Goal: Information Seeking & Learning: Learn about a topic

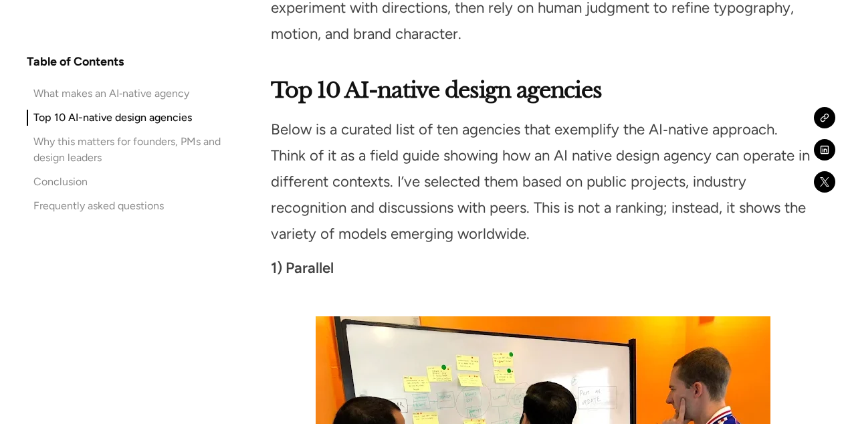
scroll to position [2979, 0]
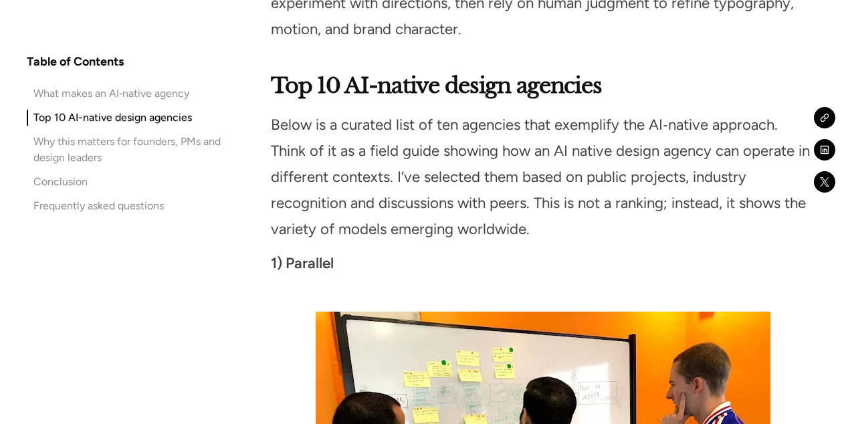
click at [288, 254] on strong "1) Parallel" at bounding box center [302, 263] width 63 height 18
click at [334, 254] on strong "1) Parallel" at bounding box center [302, 263] width 63 height 18
click at [289, 254] on strong "1) Parallel" at bounding box center [302, 263] width 63 height 18
click at [294, 254] on strong "1) Parallel" at bounding box center [302, 263] width 63 height 18
copy strong "Parallel"
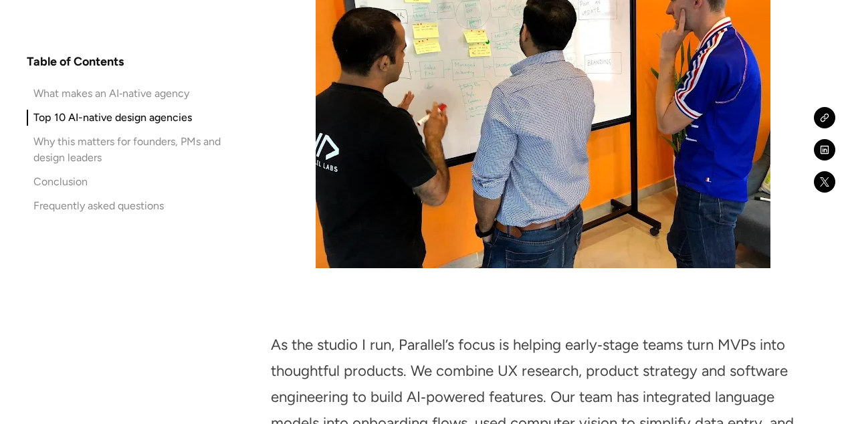
scroll to position [3368, 0]
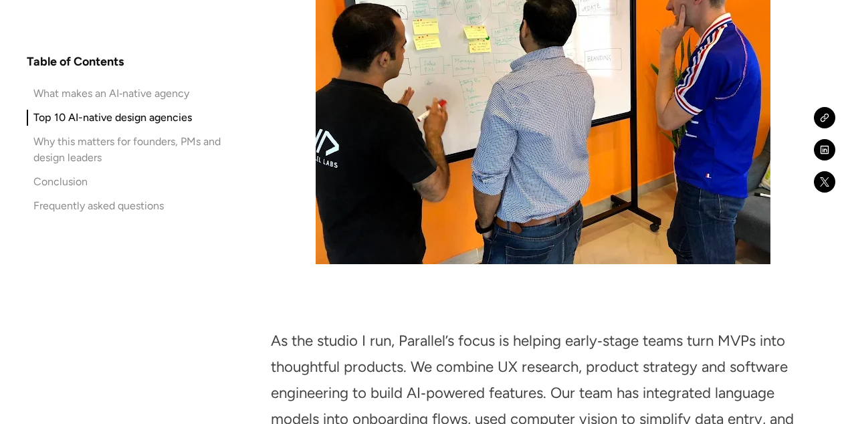
click at [294, 243] on figure at bounding box center [543, 85] width 545 height 379
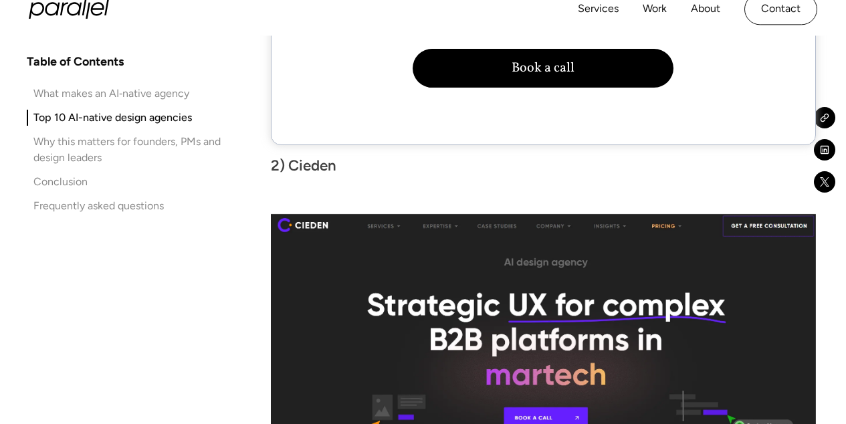
scroll to position [4285, 0]
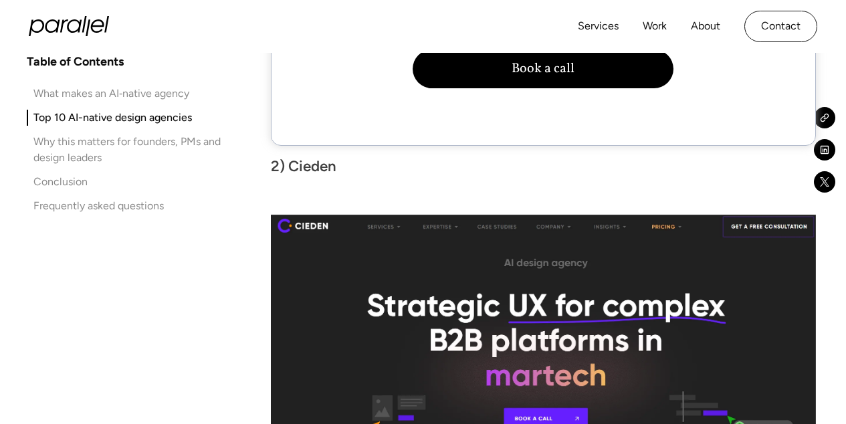
click at [290, 157] on strong "2) Cieden" at bounding box center [304, 166] width 66 height 18
click at [295, 157] on strong "2) Cieden" at bounding box center [304, 166] width 66 height 18
drag, startPoint x: 295, startPoint y: 149, endPoint x: 340, endPoint y: 153, distance: 45.0
click at [340, 154] on p "2) Cieden" at bounding box center [543, 167] width 545 height 26
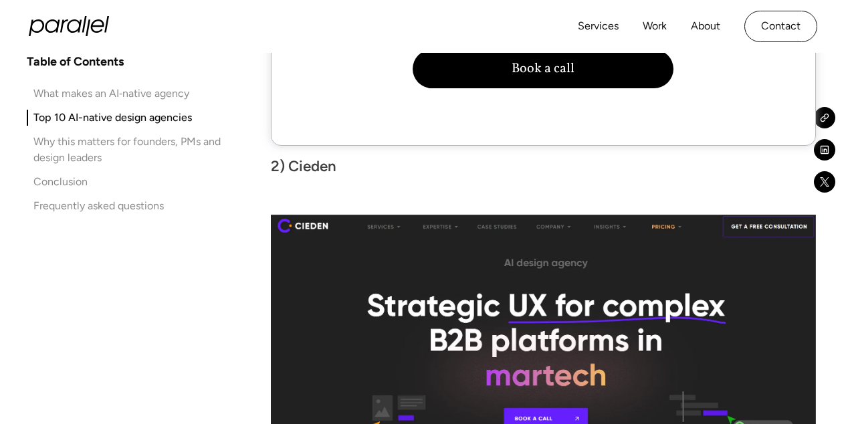
click at [337, 157] on strong "2) Cieden" at bounding box center [304, 166] width 66 height 18
drag, startPoint x: 337, startPoint y: 149, endPoint x: 311, endPoint y: 149, distance: 25.4
click at [311, 157] on strong "2) Cieden" at bounding box center [304, 166] width 66 height 18
copy strong "Cieden"
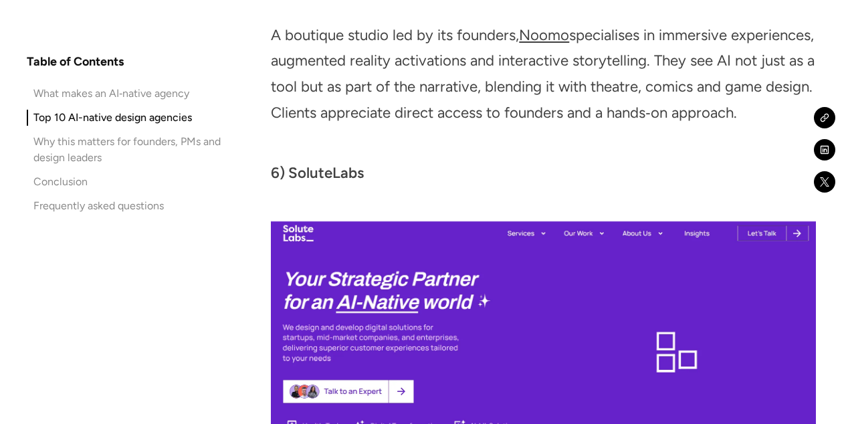
scroll to position [6378, 0]
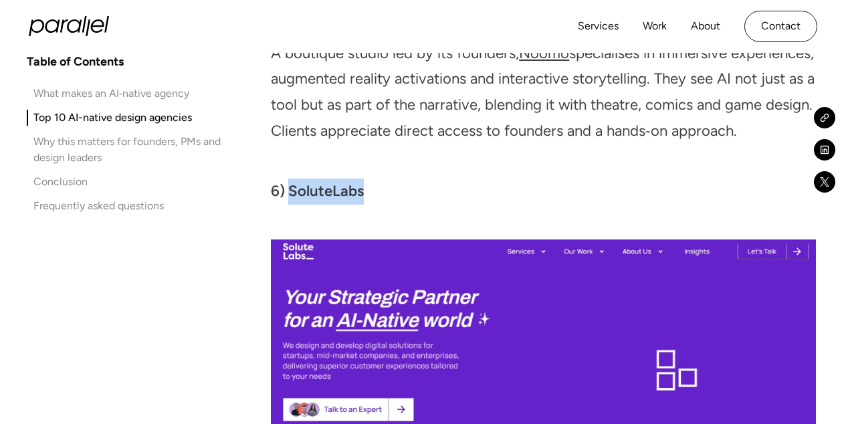
copy strong "SoluteLabs"
click at [326, 189] on p "6) SoluteLabs" at bounding box center [543, 192] width 545 height 26
